Goal: Information Seeking & Learning: Learn about a topic

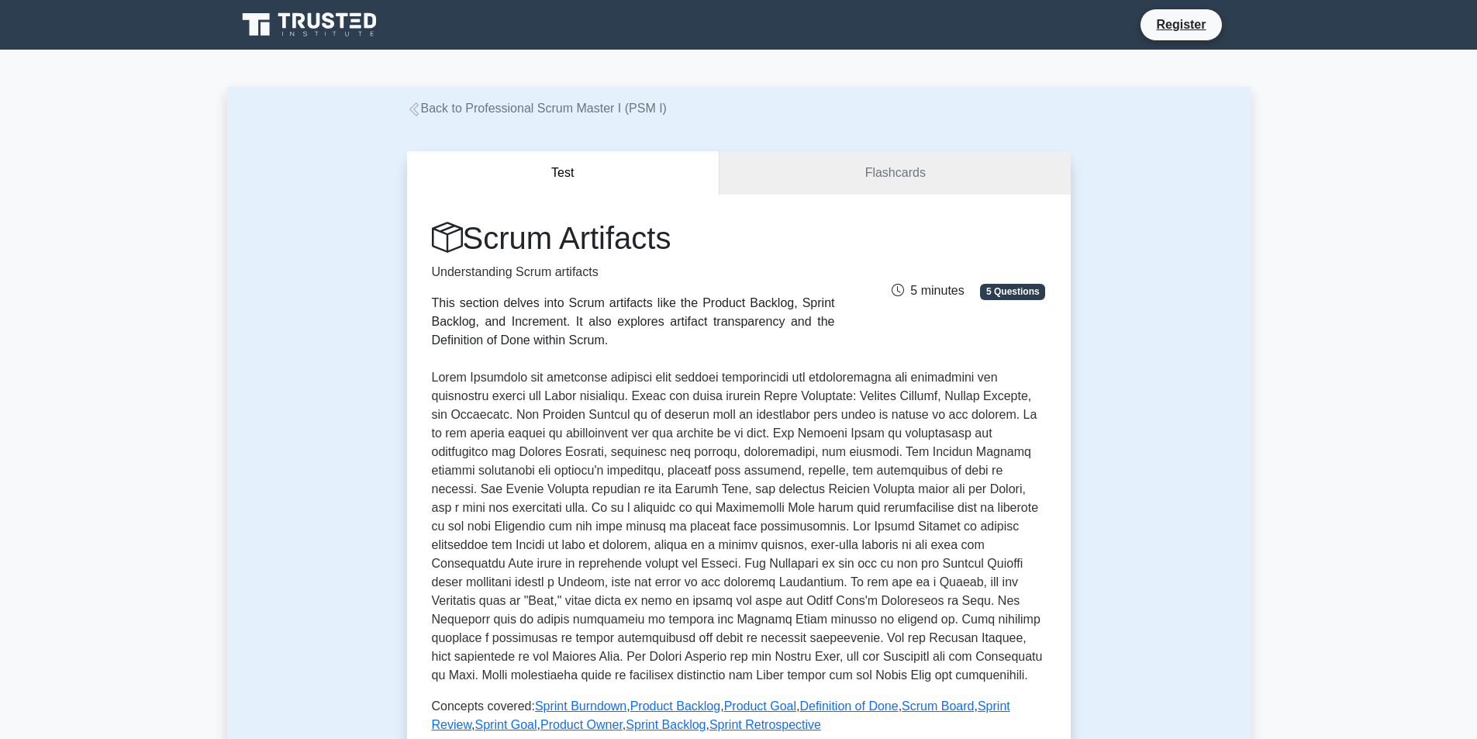
scroll to position [388, 0]
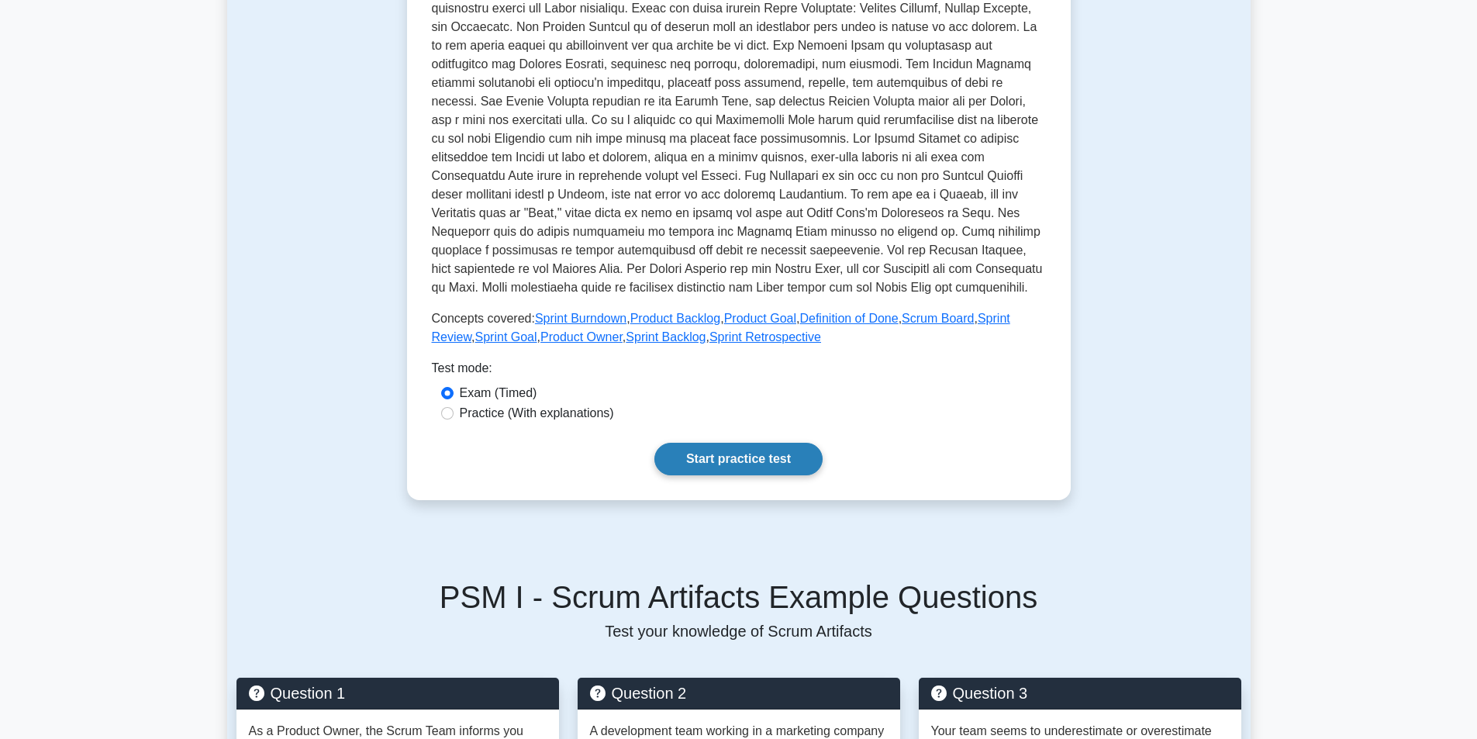
click at [728, 449] on link "Start practice test" at bounding box center [738, 459] width 168 height 33
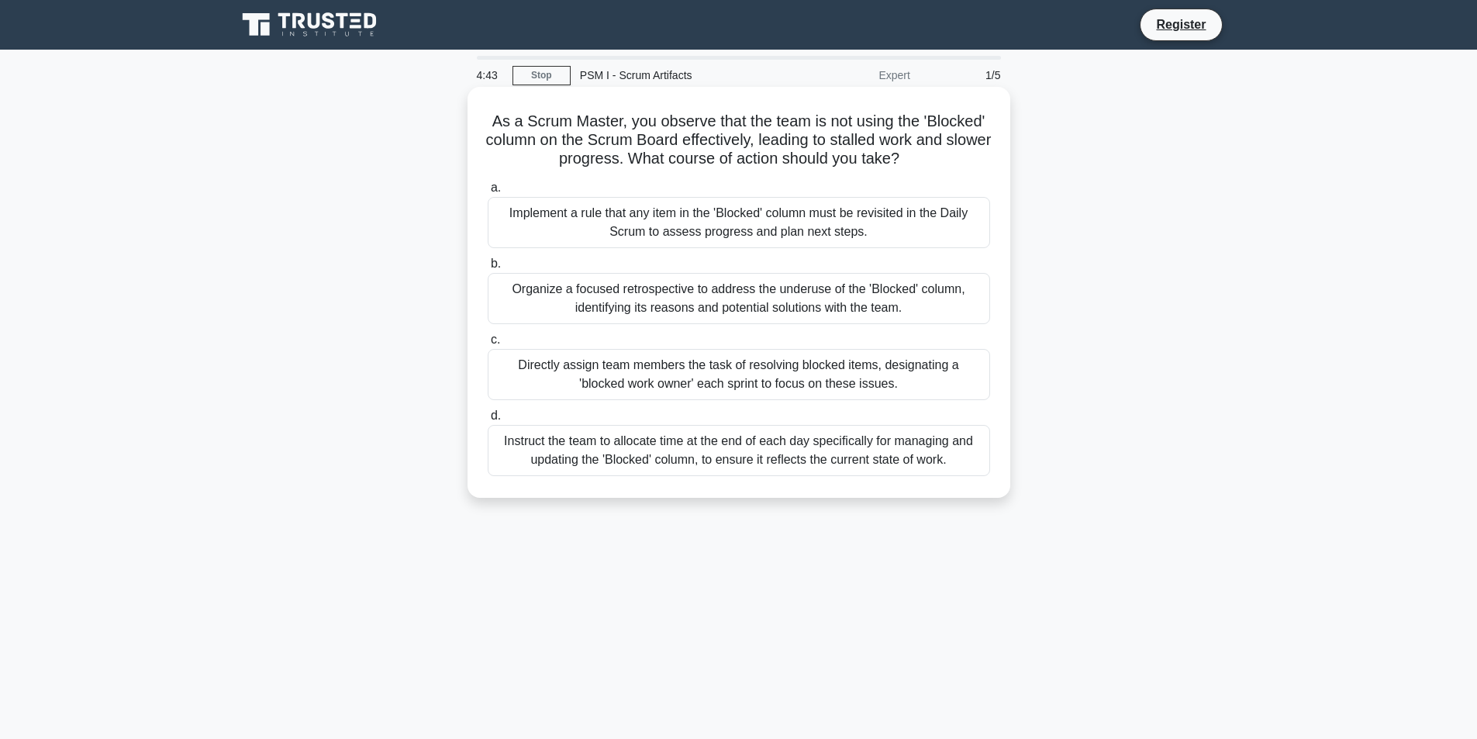
drag, startPoint x: 485, startPoint y: 118, endPoint x: 965, endPoint y: 161, distance: 482.7
click at [965, 161] on div "As a Scrum Master, you observe that the team is not using the 'Blocked' column …" at bounding box center [739, 292] width 530 height 399
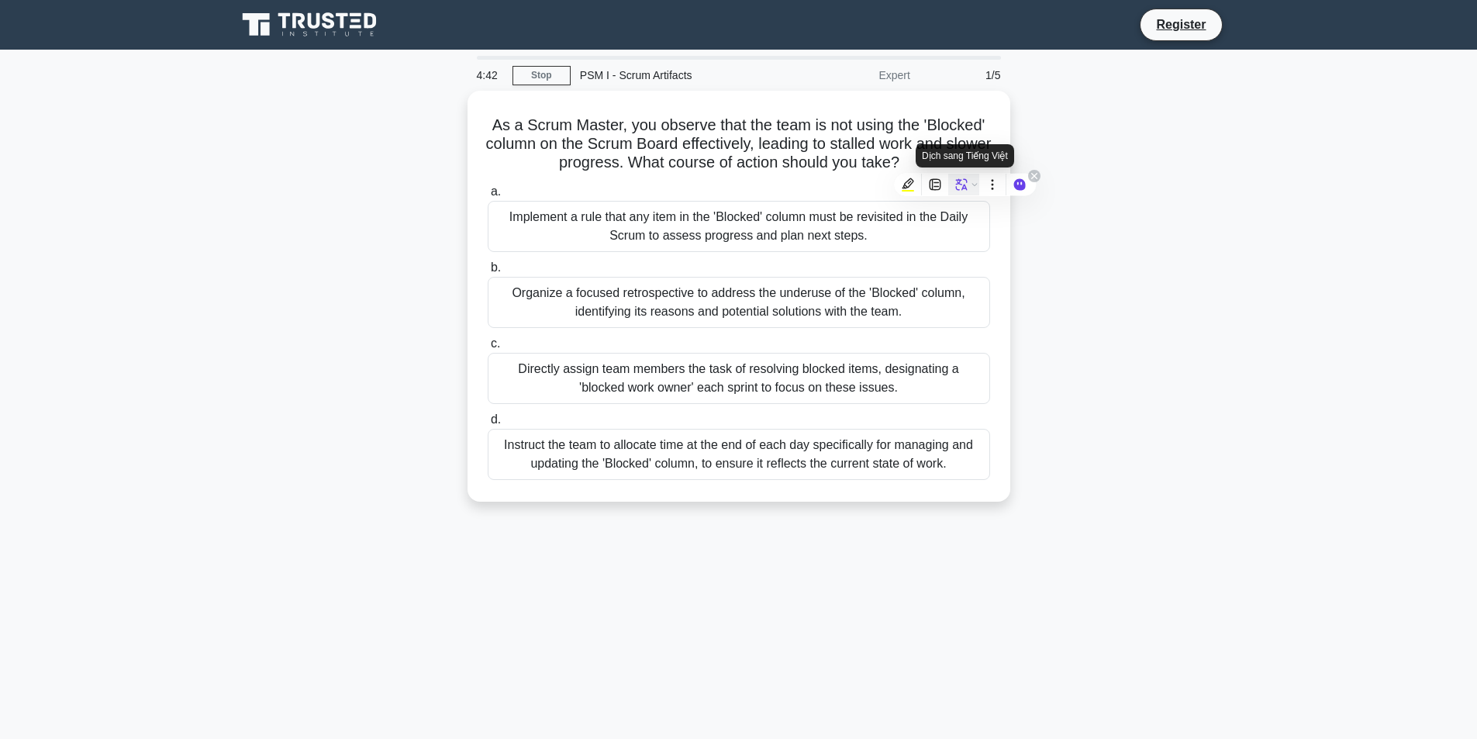
click at [958, 182] on icon at bounding box center [962, 185] width 12 height 12
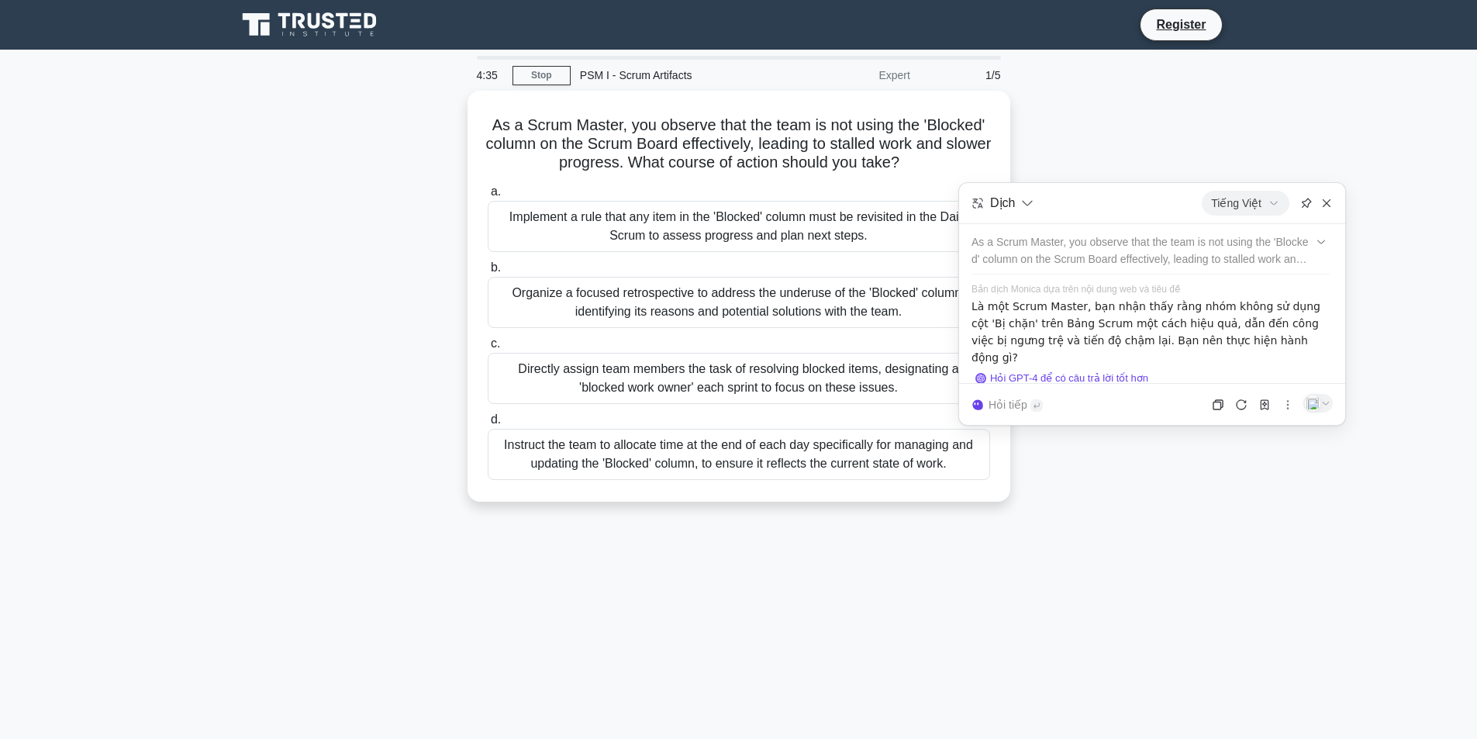
click at [396, 243] on div "As a Scrum Master, you observe that the team is not using the 'Blocked' column …" at bounding box center [738, 306] width 1023 height 430
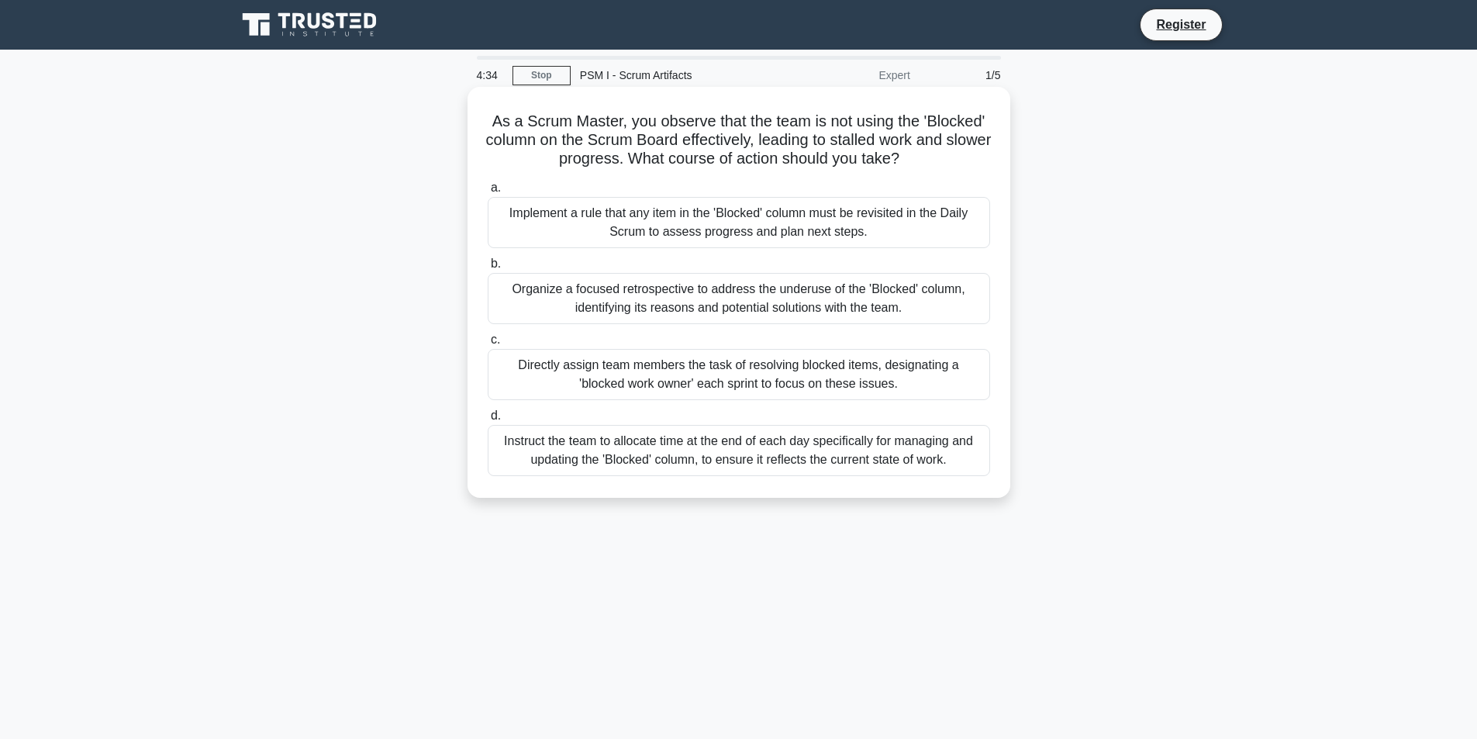
click at [836, 309] on div "Organize a focused retrospective to address the underuse of the 'Blocked' colum…" at bounding box center [739, 298] width 502 height 51
click at [488, 269] on input "b. Organize a focused retrospective to address the underuse of the 'Blocked' co…" at bounding box center [488, 264] width 0 height 10
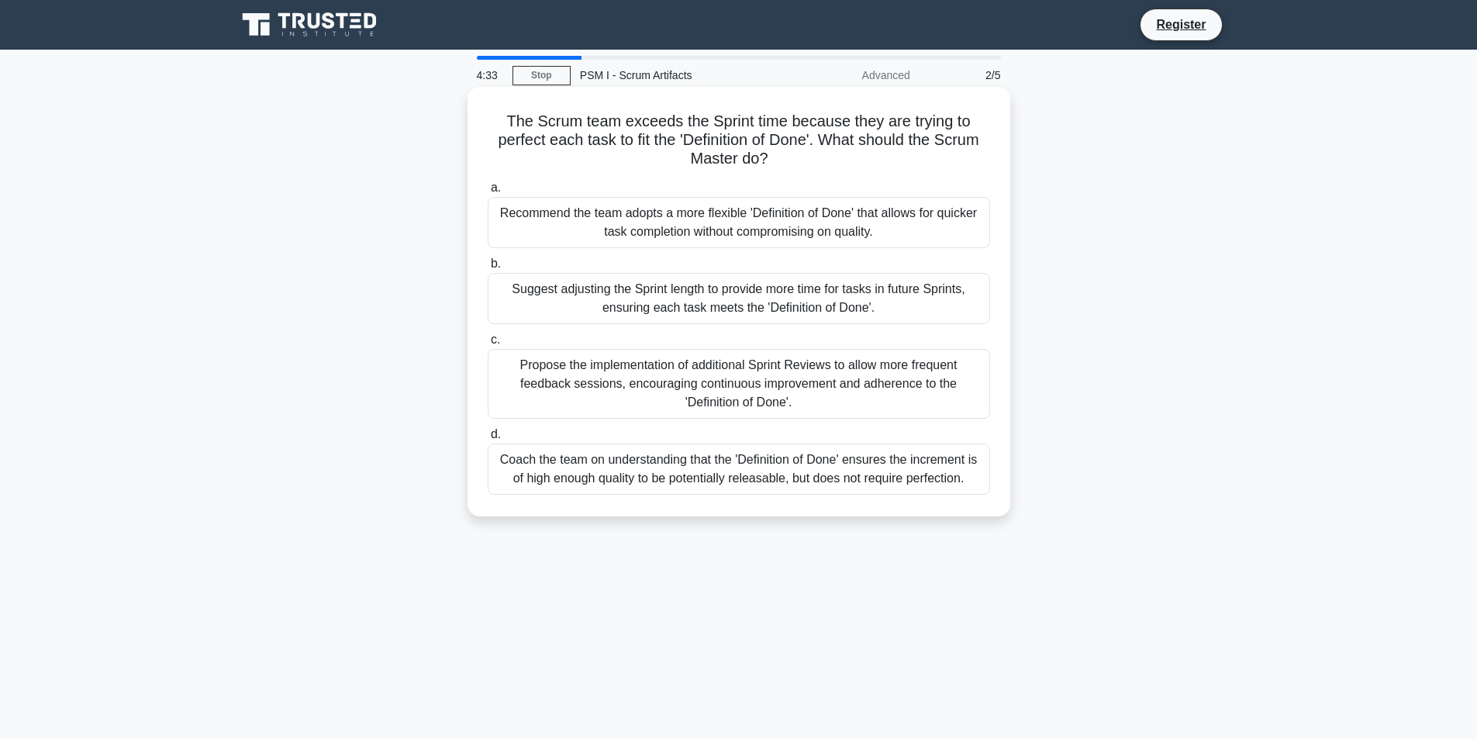
click at [680, 309] on div "Suggest adjusting the Sprint length to provide more time for tasks in future Sp…" at bounding box center [739, 298] width 502 height 51
click at [488, 269] on input "b. Suggest adjusting the Sprint length to provide more time for tasks in future…" at bounding box center [488, 264] width 0 height 10
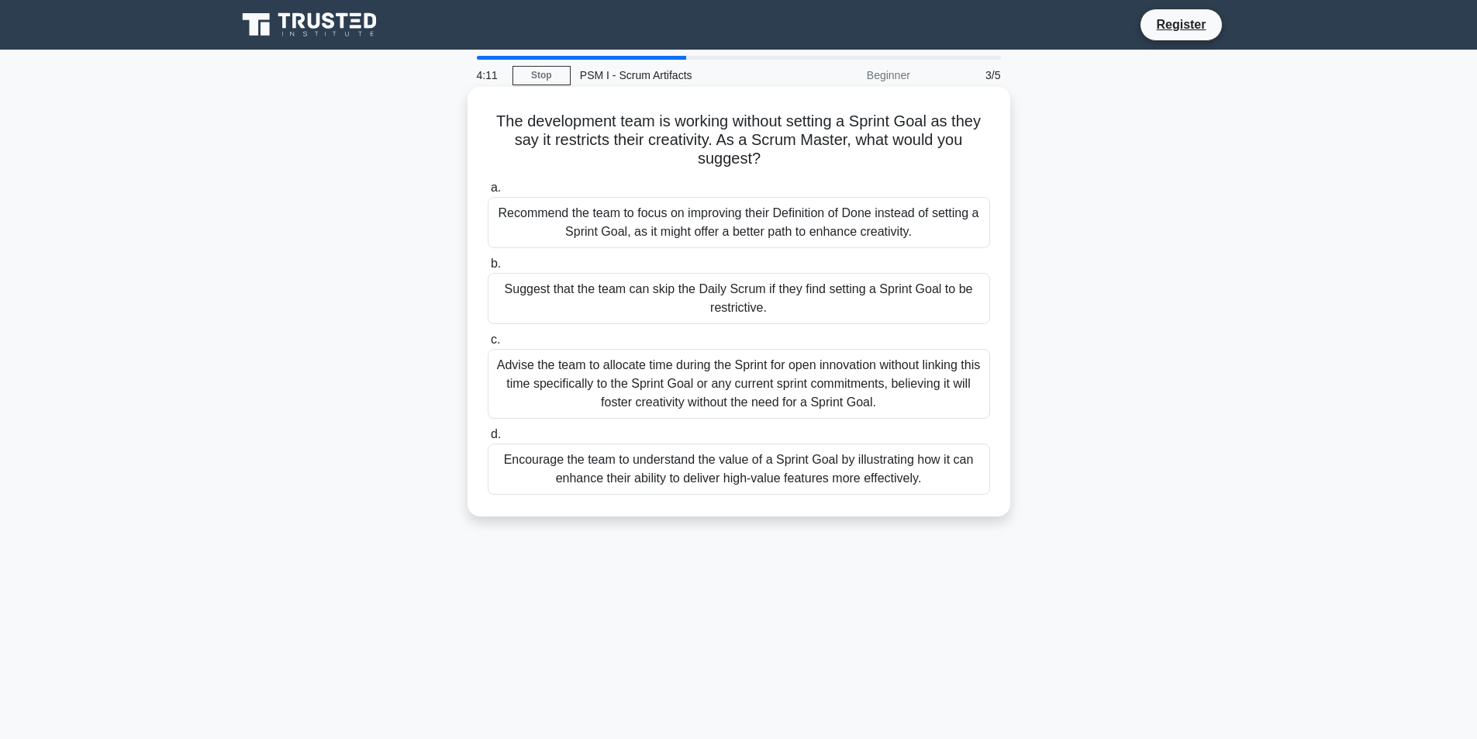
click at [562, 221] on div "Recommend the team to focus on improving their Definition of Done instead of se…" at bounding box center [739, 222] width 502 height 51
click at [488, 193] on input "a. Recommend the team to focus on improving their Definition of Done instead of…" at bounding box center [488, 188] width 0 height 10
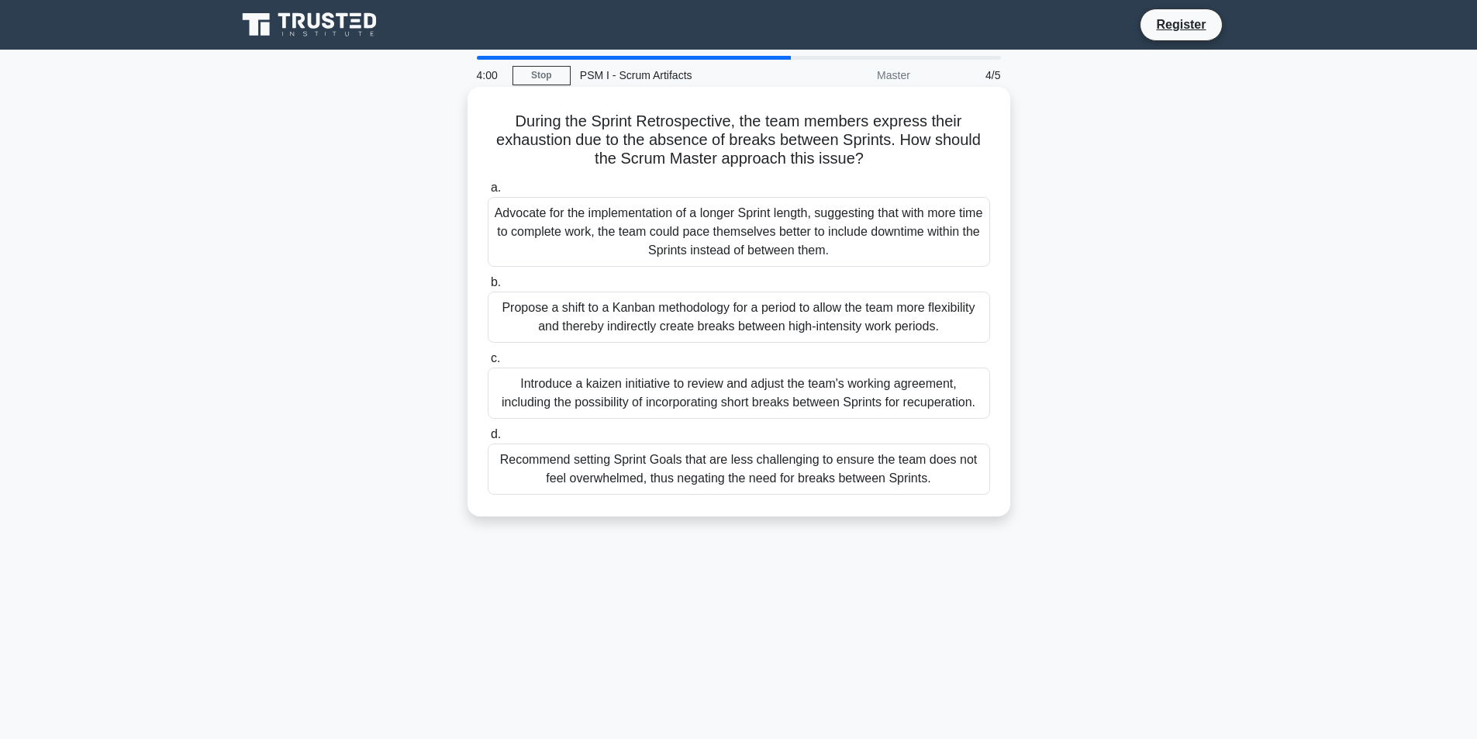
click at [569, 219] on div "Advocate for the implementation of a longer Sprint length, suggesting that with…" at bounding box center [739, 232] width 502 height 70
click at [488, 193] on input "a. Advocate for the implementation of a longer Sprint length, suggesting that w…" at bounding box center [488, 188] width 0 height 10
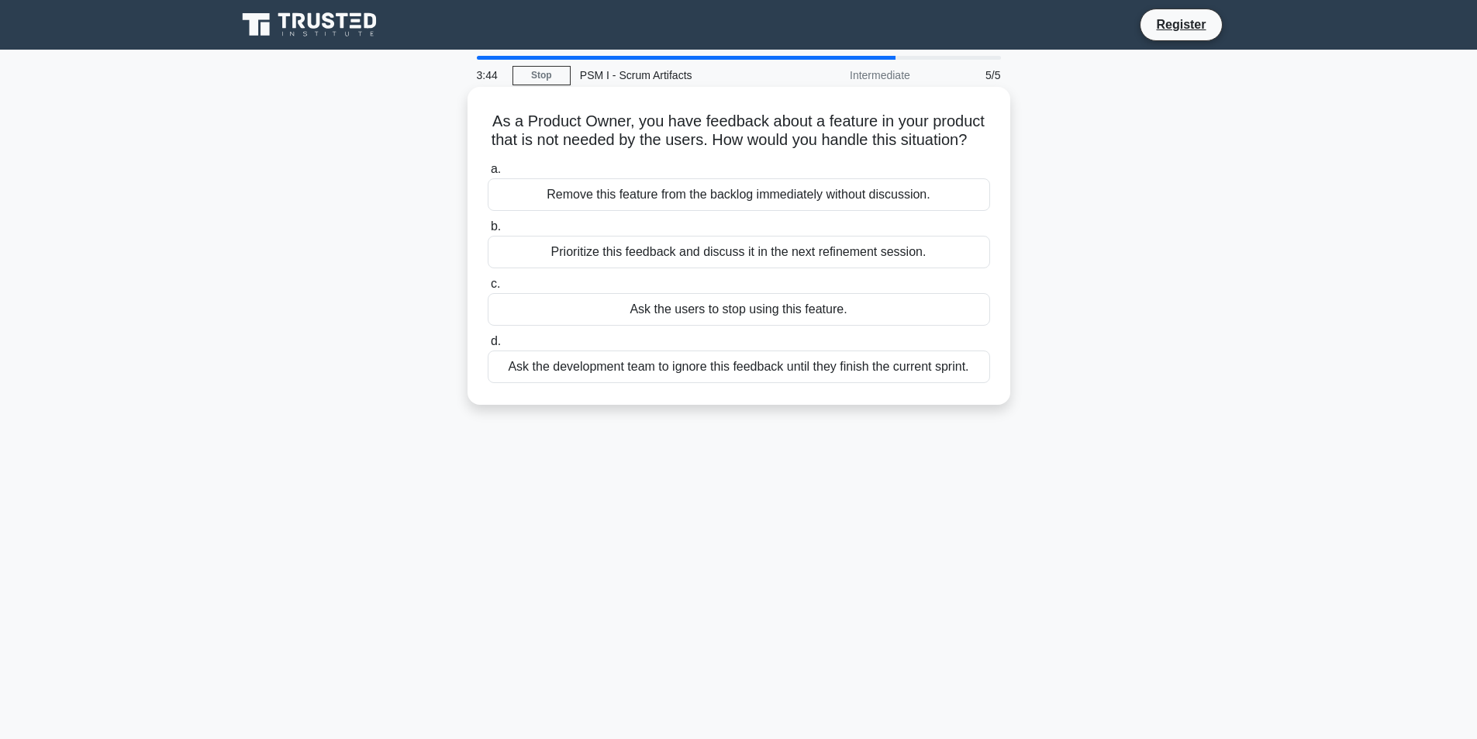
click at [627, 268] on div "Prioritize this feedback and discuss it in the next refinement session." at bounding box center [739, 252] width 502 height 33
click at [488, 232] on input "b. Prioritize this feedback and discuss it in the next refinement session." at bounding box center [488, 227] width 0 height 10
